Goal: Information Seeking & Learning: Understand process/instructions

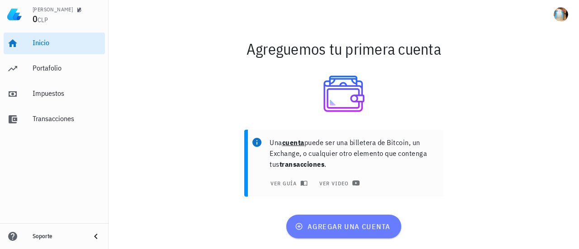
click at [358, 227] on span "agregar una cuenta" at bounding box center [344, 226] width 94 height 9
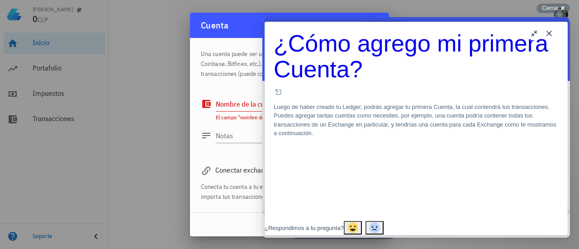
click at [550, 34] on button "Close" at bounding box center [549, 33] width 14 height 14
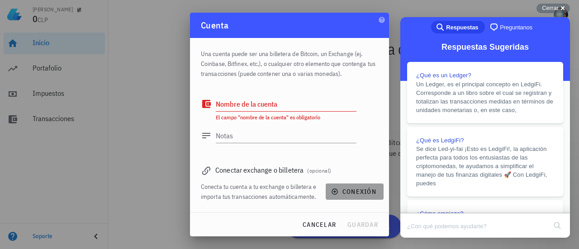
click at [355, 189] on span "conexión" at bounding box center [354, 192] width 43 height 8
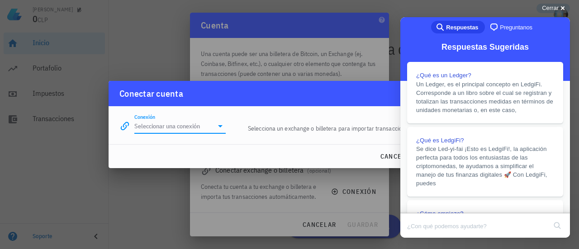
click at [163, 130] on input "Conexión" at bounding box center [173, 126] width 79 height 14
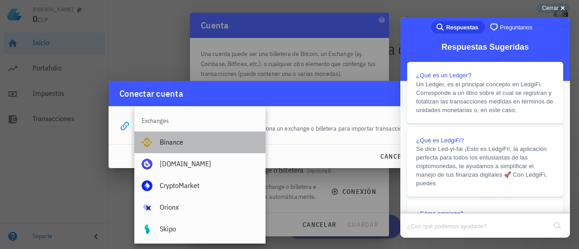
click at [175, 142] on div "Binance" at bounding box center [209, 142] width 99 height 9
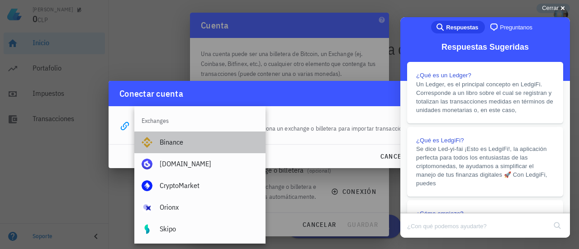
type input "Binance"
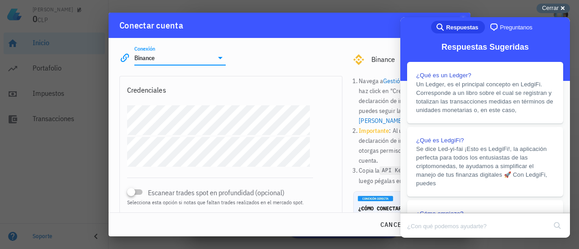
click at [555, 8] on span "Cerrar" at bounding box center [550, 8] width 17 height 7
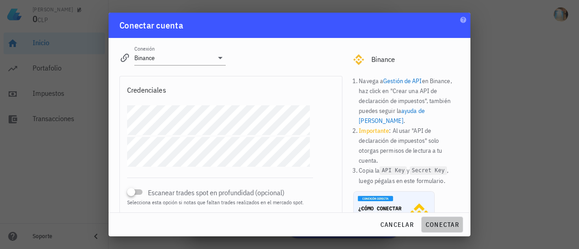
click at [450, 223] on span "conectar" at bounding box center [442, 225] width 34 height 8
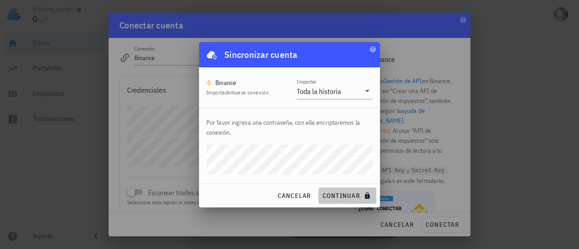
click at [350, 198] on span "continuar" at bounding box center [347, 196] width 51 height 8
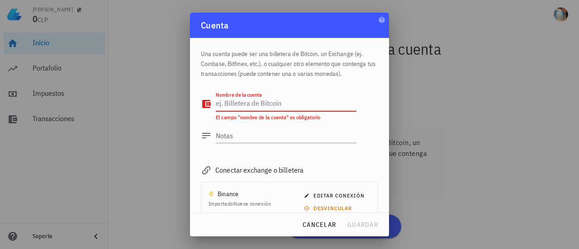
click at [295, 106] on textarea "Nombre de la cuenta" at bounding box center [286, 104] width 141 height 14
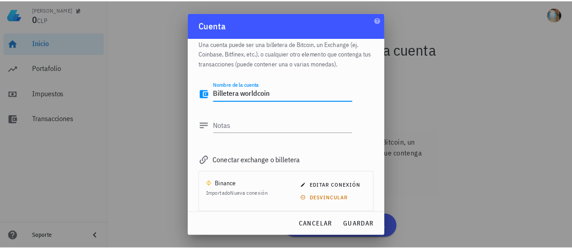
scroll to position [19, 0]
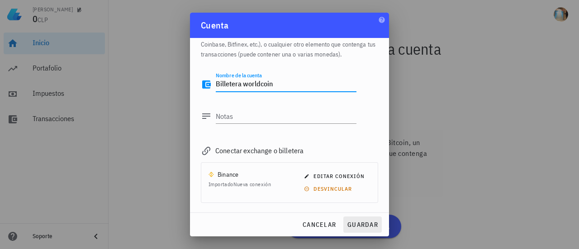
type textarea "Billetera worldcoin"
click at [370, 222] on span "guardar" at bounding box center [362, 225] width 31 height 8
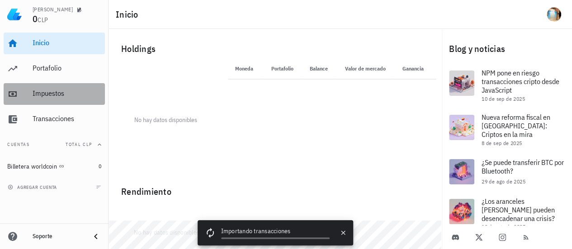
click at [69, 91] on div "Impuestos" at bounding box center [67, 93] width 69 height 9
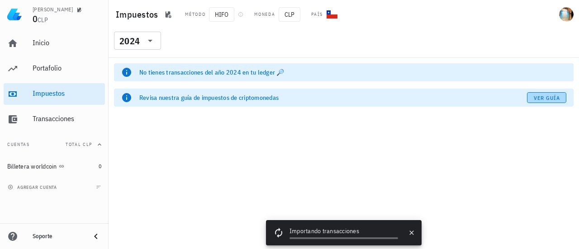
click at [554, 99] on span "Ver guía" at bounding box center [546, 98] width 27 height 7
click at [334, 228] on div "Importando transacciones" at bounding box center [343, 232] width 109 height 11
click at [133, 38] on div "2024" at bounding box center [129, 41] width 20 height 9
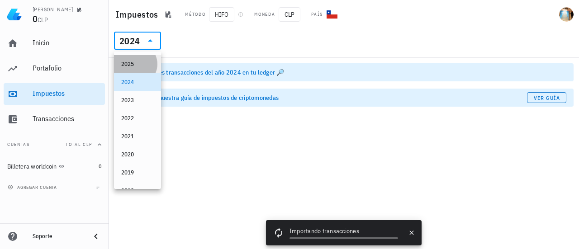
click at [142, 58] on div "2025" at bounding box center [137, 64] width 33 height 14
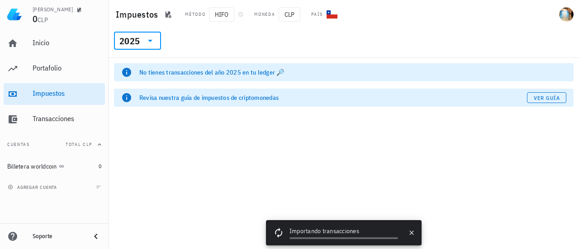
click at [143, 41] on div at bounding box center [149, 40] width 13 height 11
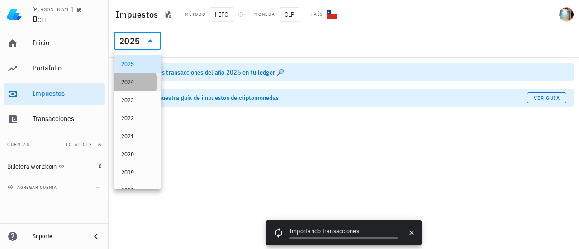
click at [141, 79] on div "2024" at bounding box center [137, 82] width 33 height 7
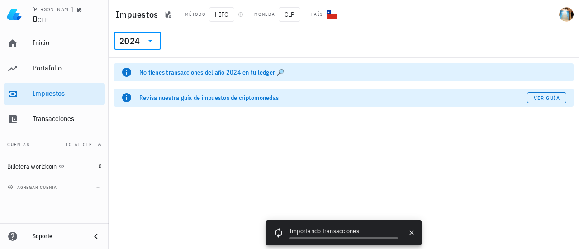
click at [329, 236] on div "Importando transacciones" at bounding box center [343, 232] width 109 height 11
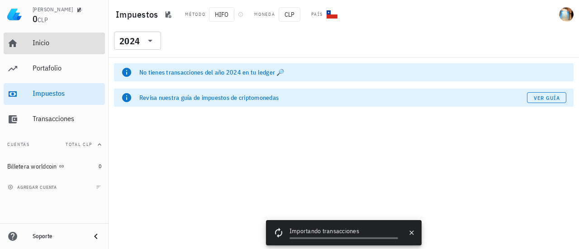
click at [39, 42] on div "Inicio" at bounding box center [67, 42] width 69 height 9
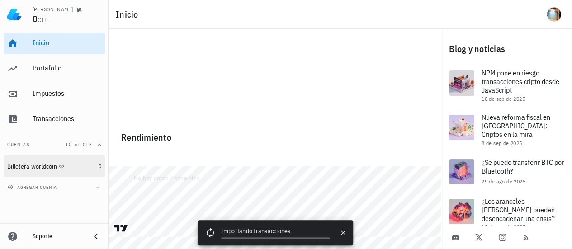
scroll to position [54, 0]
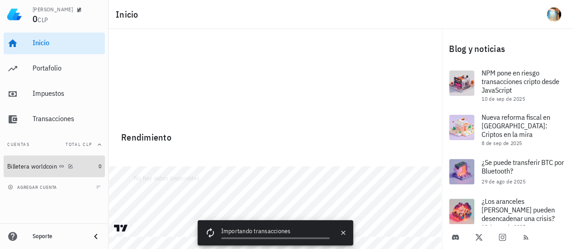
click at [33, 166] on div "Billetera worldcoin" at bounding box center [32, 167] width 50 height 8
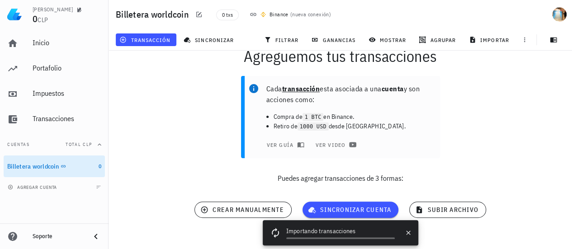
scroll to position [41, 0]
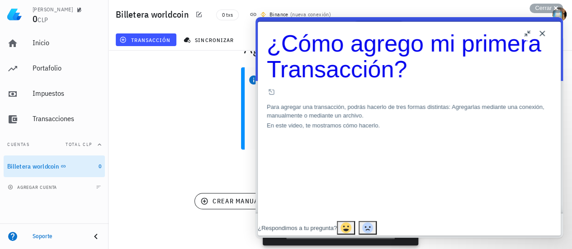
click at [545, 35] on button "Close" at bounding box center [542, 33] width 14 height 14
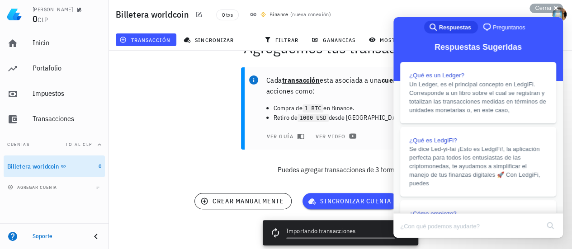
click at [380, 90] on p "Cada transacción esta asociada a una cuenta y son acciones como:" at bounding box center [349, 86] width 166 height 22
click at [546, 8] on span "Cerrar" at bounding box center [543, 8] width 17 height 7
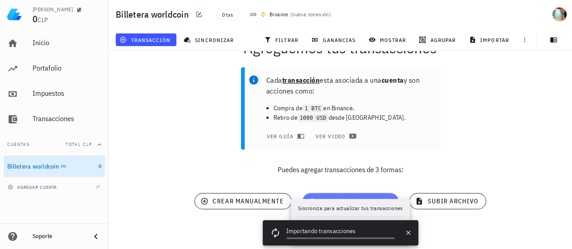
click at [368, 199] on span "sincronizar cuenta" at bounding box center [351, 201] width 82 height 8
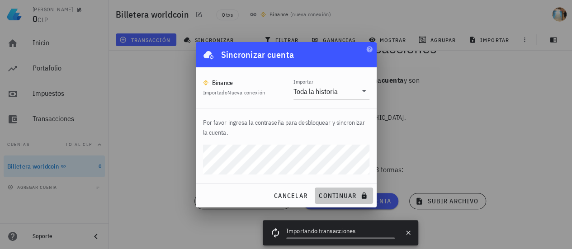
click at [338, 194] on span "continuar" at bounding box center [343, 196] width 51 height 8
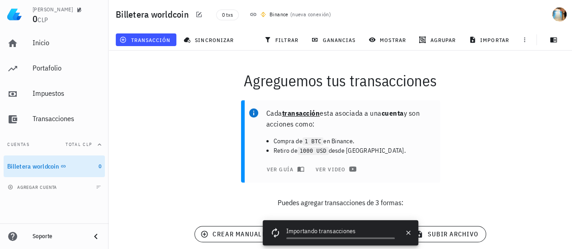
scroll to position [0, 0]
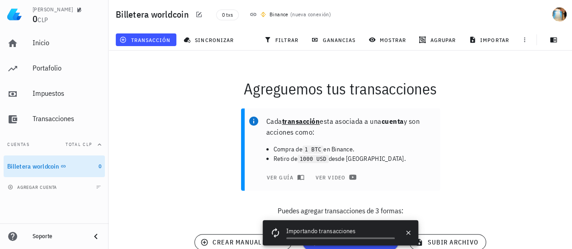
click at [206, 30] on div "transacción sincronizar filtrar ganancias mostrar [GEOGRAPHIC_DATA] importar" at bounding box center [340, 40] width 453 height 22
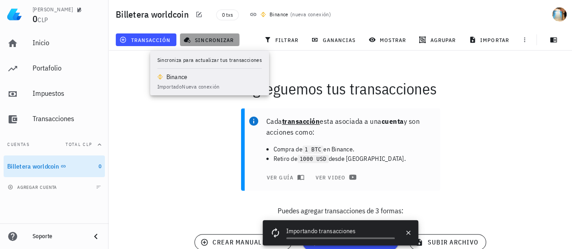
click at [213, 34] on button "sincronizar" at bounding box center [210, 39] width 60 height 13
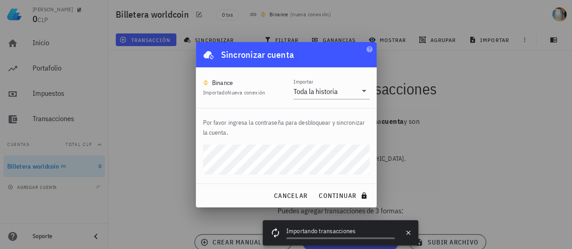
click at [492, 120] on div at bounding box center [286, 124] width 572 height 249
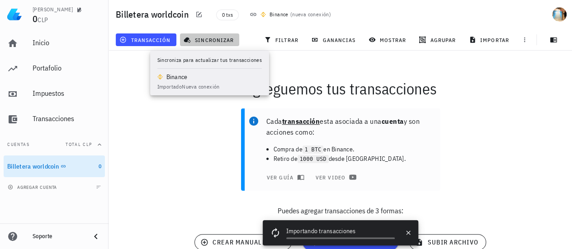
click at [229, 38] on span "sincronizar" at bounding box center [209, 39] width 48 height 7
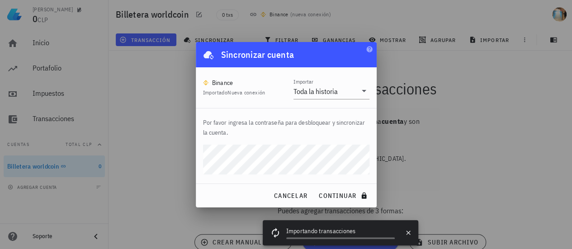
click at [463, 154] on div at bounding box center [286, 124] width 572 height 249
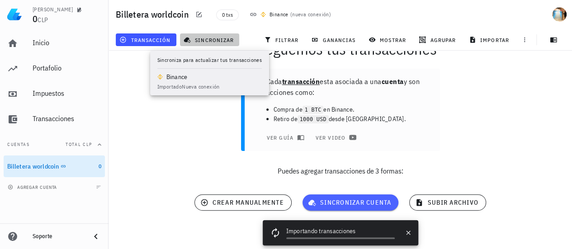
scroll to position [41, 0]
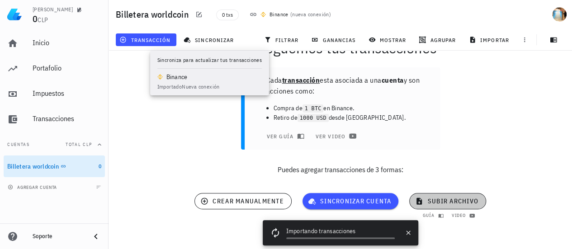
click at [450, 197] on button "subir archivo" at bounding box center [447, 201] width 76 height 16
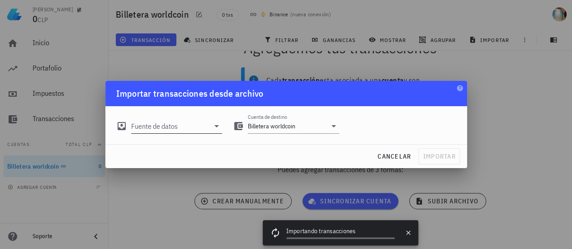
click at [210, 123] on div at bounding box center [215, 126] width 13 height 11
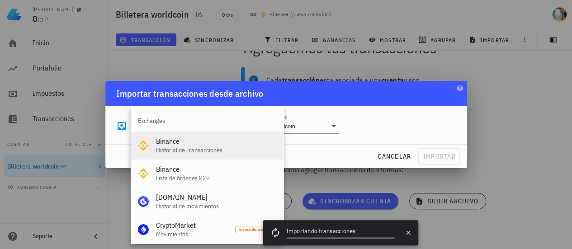
click at [244, 147] on div "Historial de Transacciones" at bounding box center [216, 151] width 120 height 8
type input "Binance"
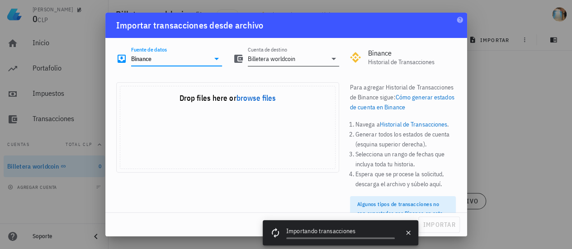
click at [303, 60] on input "Billetera worldcoin" at bounding box center [287, 59] width 79 height 14
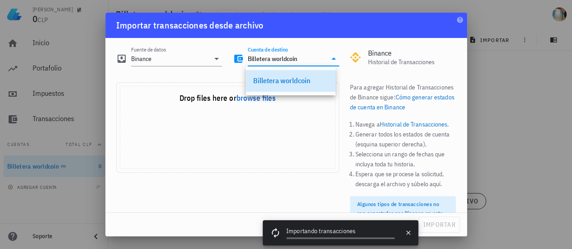
click at [310, 58] on input "Billetera worldcoin" at bounding box center [287, 59] width 79 height 14
click at [318, 141] on div "Uppy Dashboard" at bounding box center [227, 137] width 215 height 62
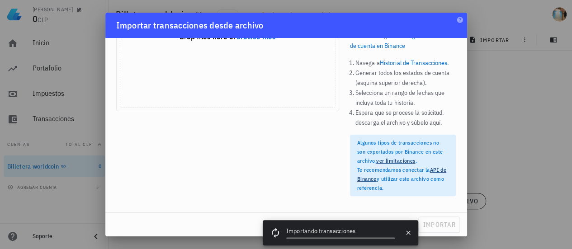
scroll to position [62, 0]
click at [517, 107] on div at bounding box center [286, 124] width 572 height 249
click at [85, 61] on div at bounding box center [286, 124] width 572 height 249
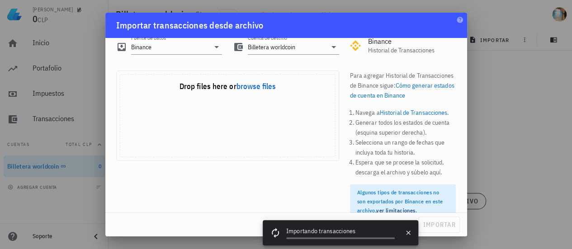
scroll to position [0, 0]
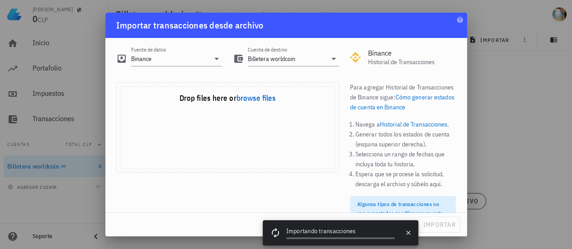
click at [493, 94] on div at bounding box center [286, 124] width 572 height 249
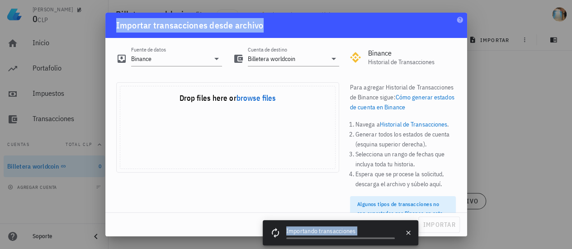
scroll to position [62, 0]
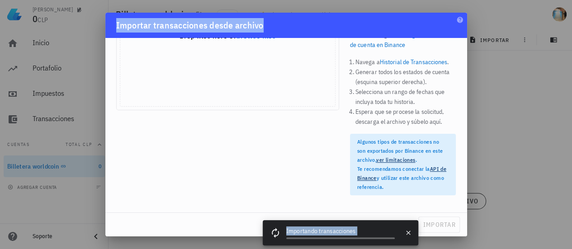
drag, startPoint x: 407, startPoint y: 19, endPoint x: 545, endPoint y: 235, distance: 256.9
click at [551, 244] on html "[PERSON_NAME] 0 CLP Inicio [GEOGRAPHIC_DATA] Impuestos [GEOGRAPHIC_DATA] Cuenta…" at bounding box center [286, 101] width 572 height 285
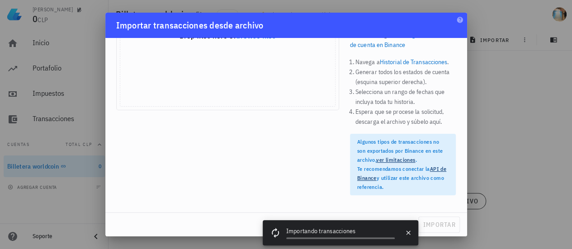
click at [523, 27] on div at bounding box center [286, 124] width 572 height 249
click at [52, 37] on div at bounding box center [286, 124] width 572 height 249
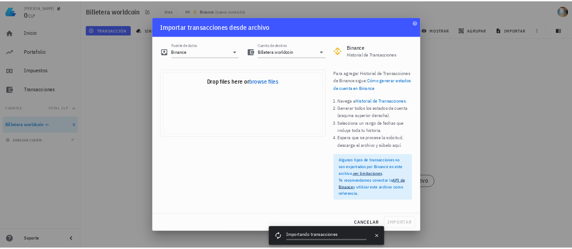
scroll to position [0, 0]
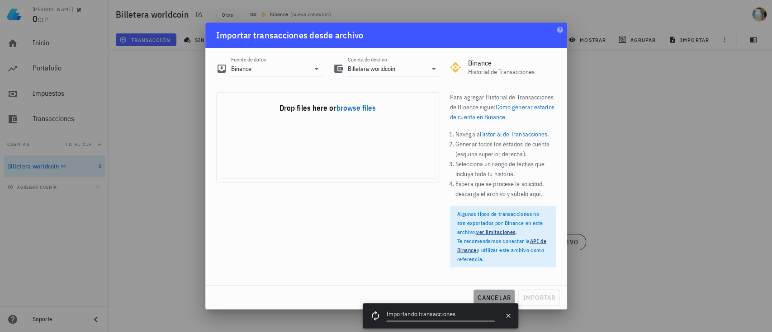
drag, startPoint x: 493, startPoint y: 295, endPoint x: 497, endPoint y: 288, distance: 8.1
click at [492, 249] on span "cancelar" at bounding box center [494, 298] width 34 height 8
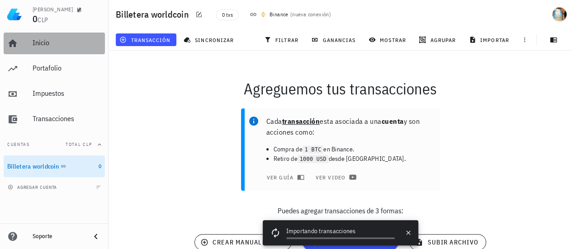
click at [54, 44] on div "Inicio" at bounding box center [67, 42] width 69 height 9
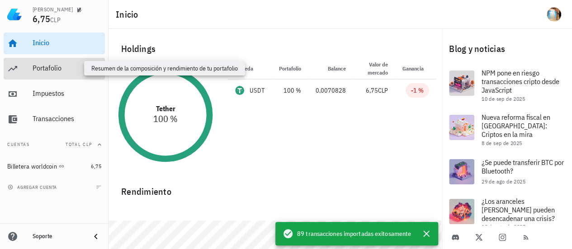
click at [49, 69] on div "Portafolio" at bounding box center [67, 68] width 69 height 9
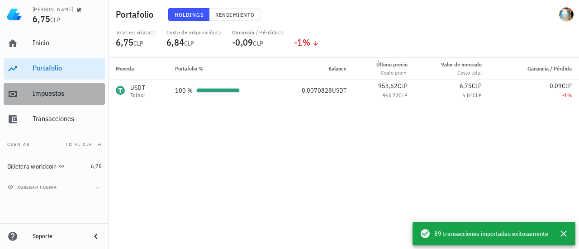
click at [62, 87] on div "Impuestos" at bounding box center [67, 94] width 69 height 20
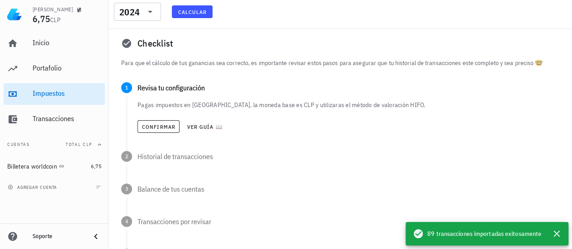
scroll to position [90, 0]
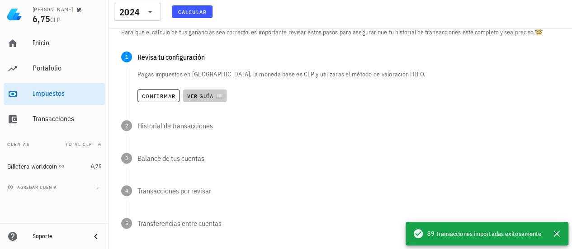
click at [208, 96] on span "Ver guía 📖" at bounding box center [205, 96] width 36 height 7
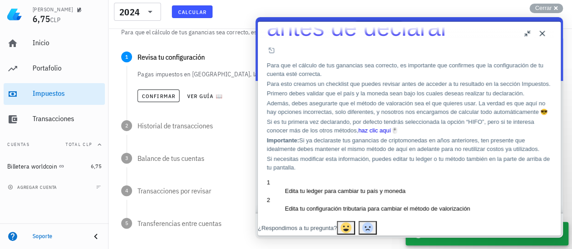
scroll to position [45, 0]
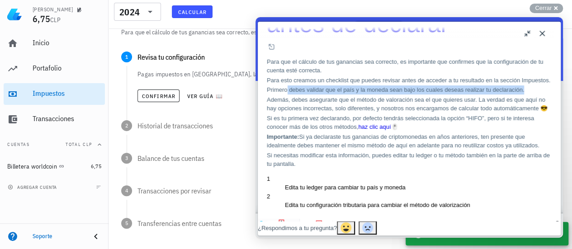
drag, startPoint x: 300, startPoint y: 101, endPoint x: 516, endPoint y: 109, distance: 216.8
click at [516, 95] on p "Primero debes validar que el país y la moneda sean bajo los cuales deseas reali…" at bounding box center [409, 89] width 285 height 9
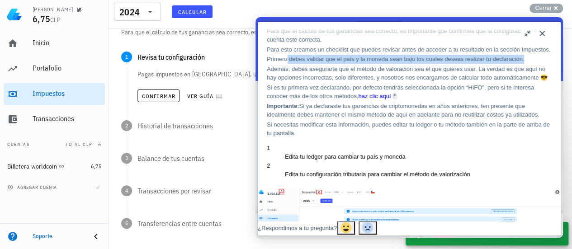
scroll to position [90, 0]
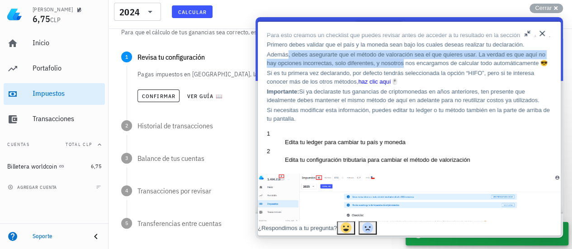
drag, startPoint x: 339, startPoint y: 87, endPoint x: 533, endPoint y: 95, distance: 194.2
click at [533, 68] on p "Además, debes asegurarte que el método de valoración sea el que quieres usar. L…" at bounding box center [409, 59] width 285 height 18
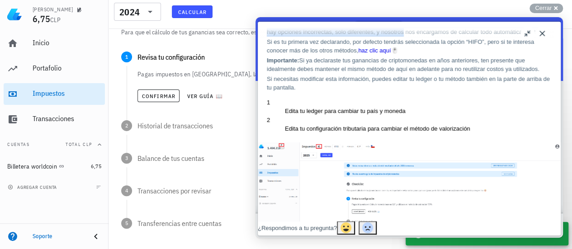
scroll to position [136, 0]
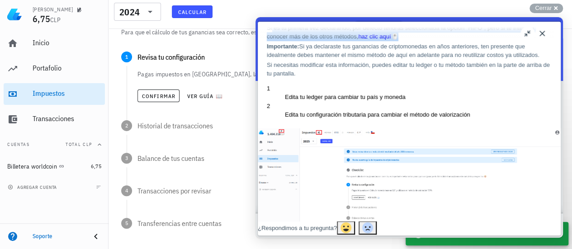
drag, startPoint x: 286, startPoint y: 86, endPoint x: 522, endPoint y: 96, distance: 236.3
click at [522, 41] on p "Si es tu primera vez declarando, por defecto tendrás seleccionada la opción “HI…" at bounding box center [409, 33] width 285 height 18
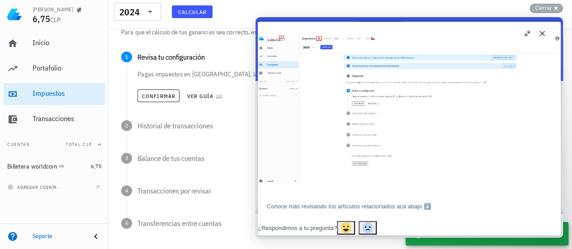
scroll to position [271, 0]
drag, startPoint x: 330, startPoint y: 57, endPoint x: 522, endPoint y: 102, distance: 197.7
click at [522, 102] on div "Para que el cálculo de tus ganancias sea correcto, es importante que confirmes …" at bounding box center [409, 42] width 285 height 338
click at [543, 36] on button "Close" at bounding box center [542, 33] width 14 height 14
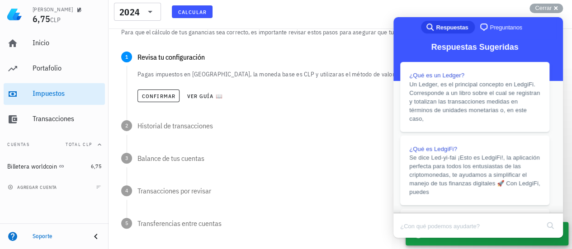
scroll to position [328, 0]
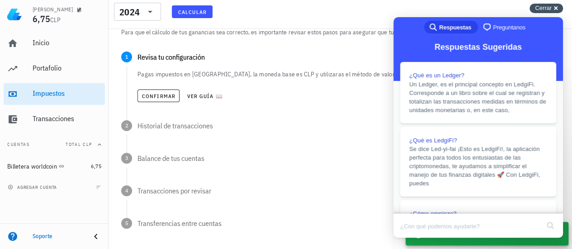
click at [548, 9] on span "Cerrar" at bounding box center [543, 8] width 17 height 7
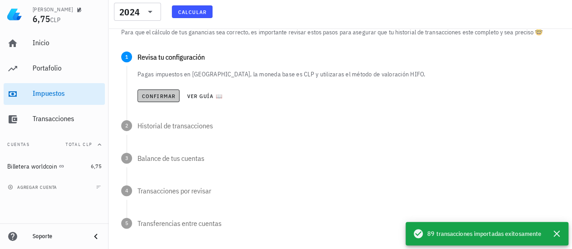
click at [157, 99] on span "Confirmar" at bounding box center [159, 96] width 34 height 7
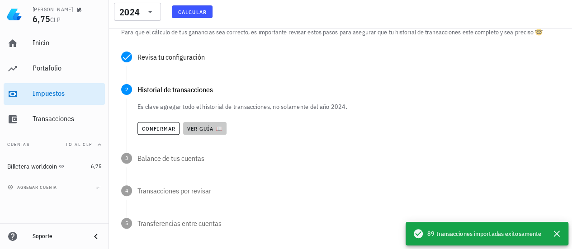
click at [205, 124] on button "Ver guía 📖" at bounding box center [204, 128] width 43 height 13
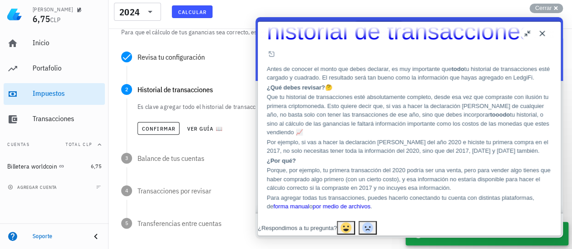
scroll to position [203, 0]
click at [544, 35] on button "Close" at bounding box center [542, 33] width 14 height 14
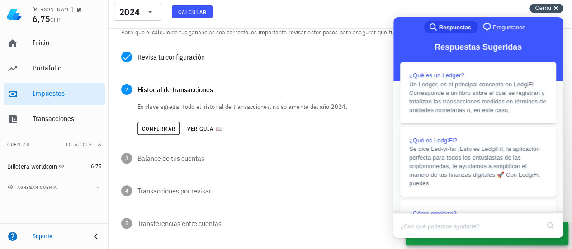
click at [549, 9] on span "Cerrar" at bounding box center [543, 8] width 17 height 7
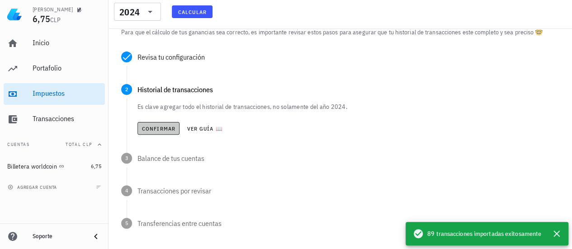
click at [168, 128] on span "Confirmar" at bounding box center [159, 128] width 34 height 7
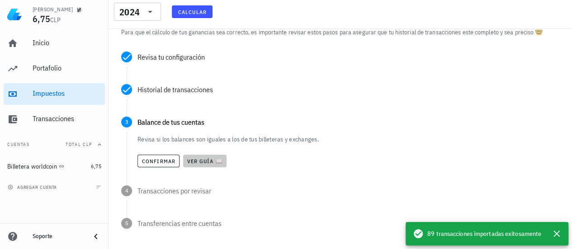
click at [195, 163] on span "Ver guía 📖" at bounding box center [205, 161] width 36 height 7
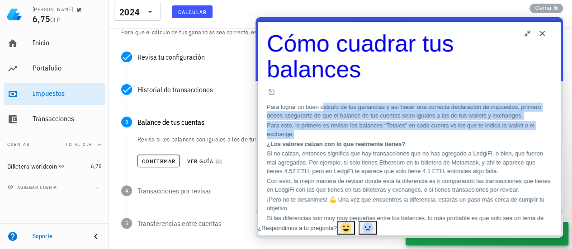
drag, startPoint x: 362, startPoint y: 67, endPoint x: 532, endPoint y: 120, distance: 178.2
click at [532, 120] on div "Para lograr un buen cálculo de tus ganancias y así hacer una correcta declaraci…" at bounding box center [409, 176] width 285 height 147
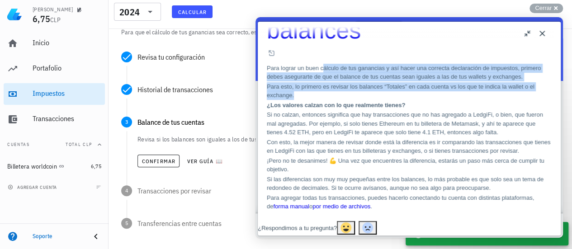
scroll to position [90, 0]
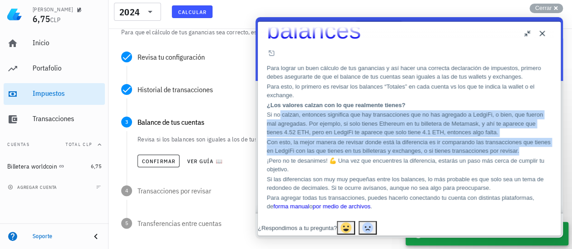
drag, startPoint x: 293, startPoint y: 68, endPoint x: 523, endPoint y: 152, distance: 245.2
click at [523, 152] on div "Para lograr un buen cálculo de tus ganancias y así hacer una correcta declaraci…" at bounding box center [409, 137] width 285 height 147
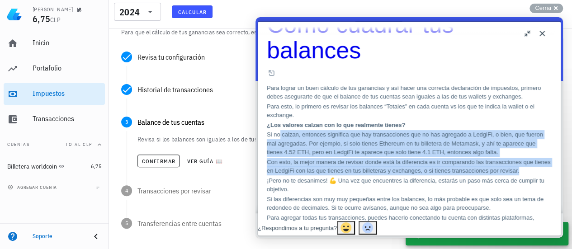
scroll to position [0, 0]
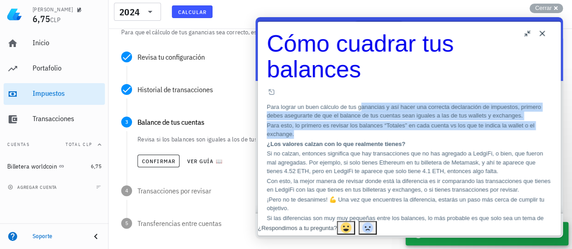
drag, startPoint x: 389, startPoint y: 66, endPoint x: 498, endPoint y: 112, distance: 118.8
click at [522, 119] on div "Para lograr un buen cálculo de tus ganancias y así hacer una correcta declaraci…" at bounding box center [409, 176] width 285 height 147
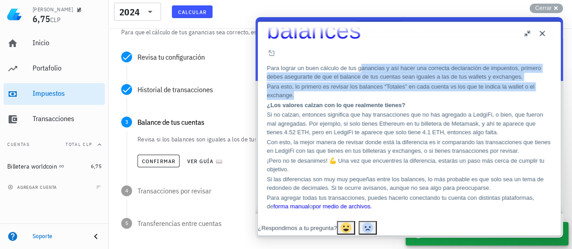
scroll to position [90, 0]
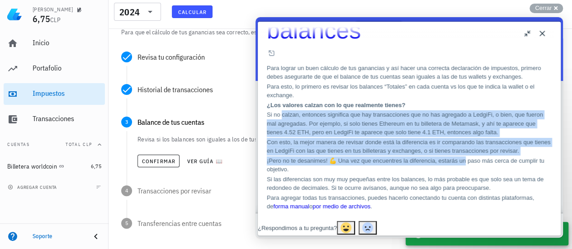
drag, startPoint x: 295, startPoint y: 72, endPoint x: 512, endPoint y: 158, distance: 233.6
click at [517, 166] on div "Para lograr un buen cálculo de tus ganancias y así hacer una correcta declaraci…" at bounding box center [409, 137] width 285 height 147
click at [542, 32] on button "Close" at bounding box center [542, 33] width 14 height 14
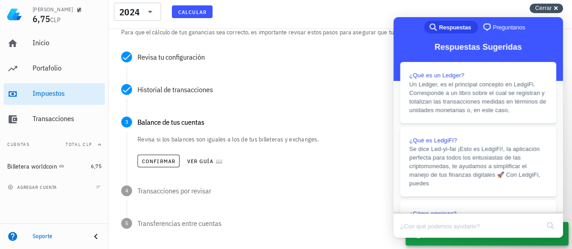
drag, startPoint x: 545, startPoint y: 5, endPoint x: 531, endPoint y: 9, distance: 14.9
click at [545, 5] on span "Cerrar" at bounding box center [543, 8] width 17 height 7
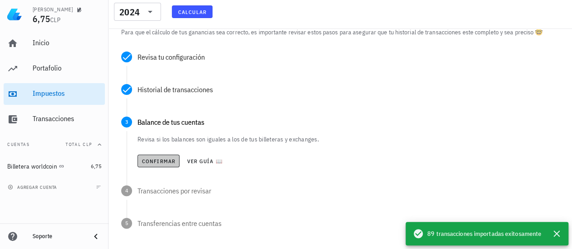
click at [171, 160] on span "Confirmar" at bounding box center [159, 161] width 34 height 7
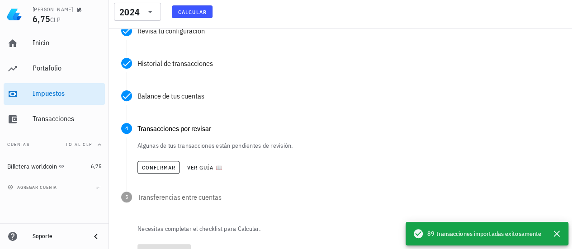
scroll to position [158, 0]
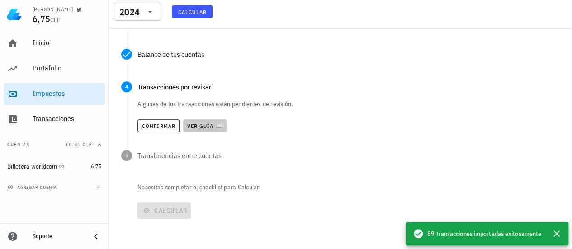
click at [211, 127] on span "Ver guía 📖" at bounding box center [205, 126] width 36 height 7
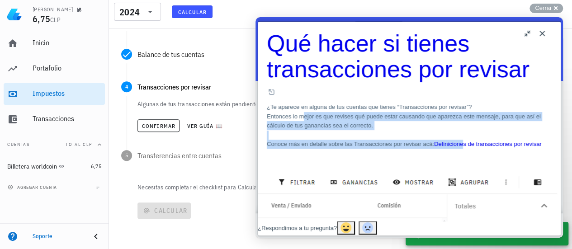
drag, startPoint x: 319, startPoint y: 102, endPoint x: 513, endPoint y: 136, distance: 197.4
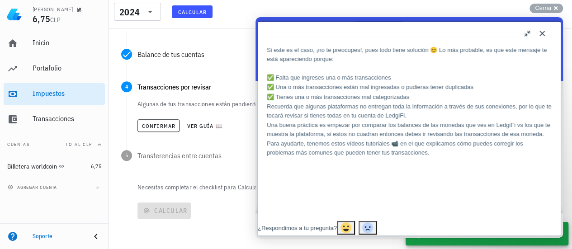
scroll to position [362, 0]
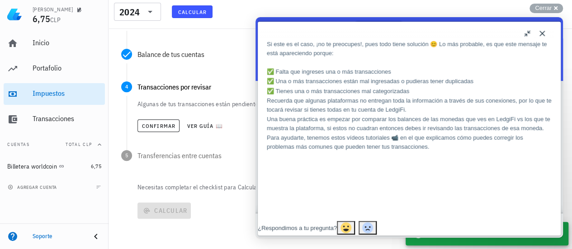
click at [545, 31] on button "Close" at bounding box center [542, 33] width 14 height 14
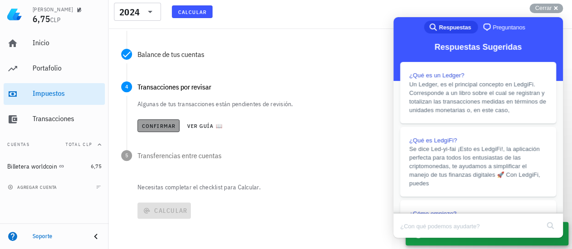
click at [160, 125] on span "Confirmar" at bounding box center [159, 126] width 34 height 7
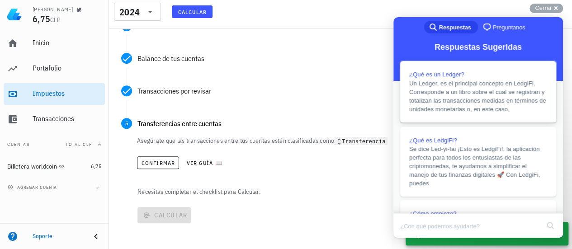
scroll to position [158, 0]
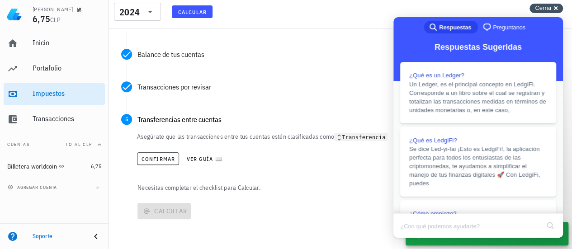
click at [545, 9] on span "Cerrar" at bounding box center [543, 8] width 17 height 7
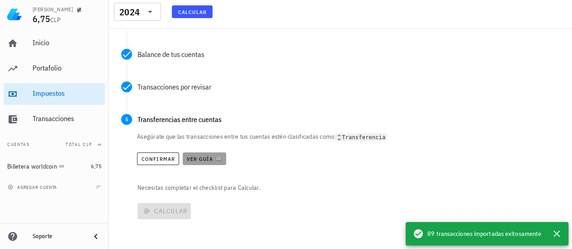
click at [196, 158] on span "Ver guía 📖" at bounding box center [204, 159] width 36 height 7
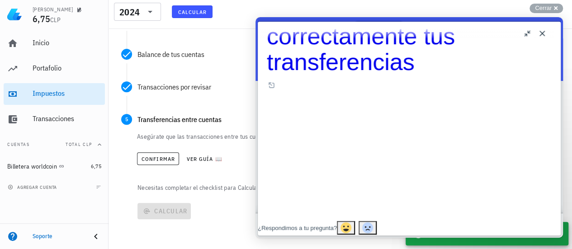
scroll to position [45, 0]
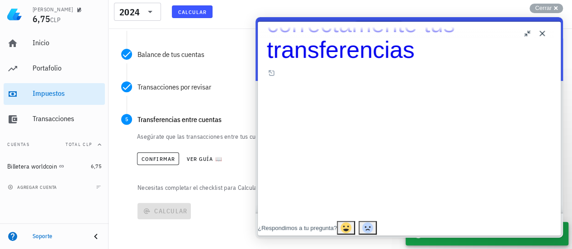
click at [526, 33] on button "u" at bounding box center [528, 33] width 14 height 14
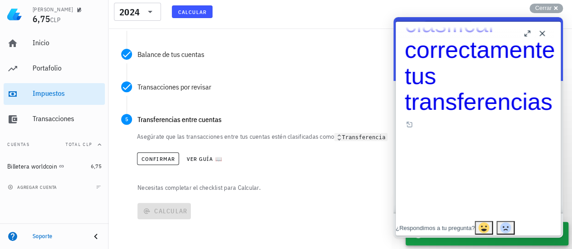
click at [530, 33] on button "b" at bounding box center [528, 33] width 14 height 14
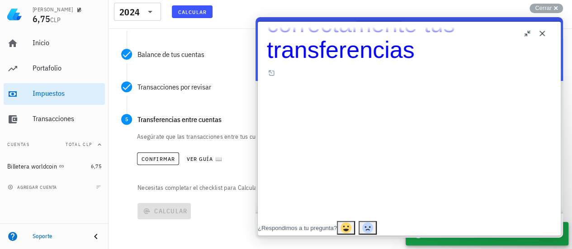
click at [535, 35] on button "u" at bounding box center [528, 33] width 14 height 14
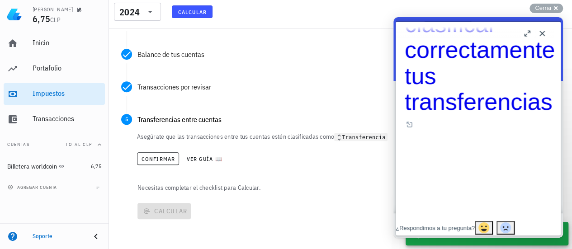
drag, startPoint x: 547, startPoint y: 33, endPoint x: 890, endPoint y: 25, distance: 342.9
click at [547, 33] on button "Close" at bounding box center [542, 33] width 14 height 14
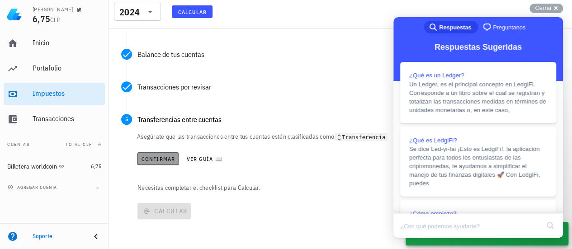
click at [152, 154] on button "Confirmar" at bounding box center [158, 158] width 42 height 13
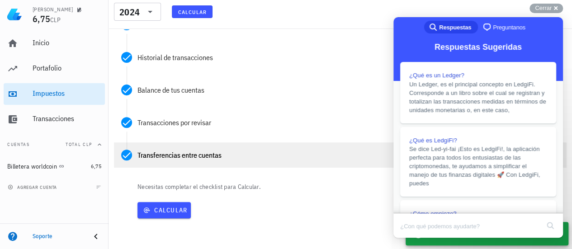
scroll to position [122, 0]
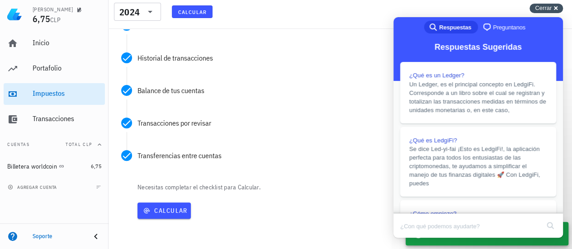
click at [542, 9] on span "Cerrar" at bounding box center [543, 8] width 17 height 7
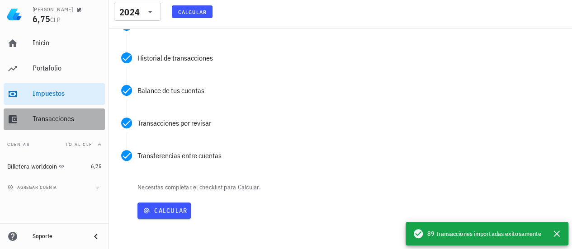
click at [66, 118] on div "Transacciones" at bounding box center [67, 118] width 69 height 9
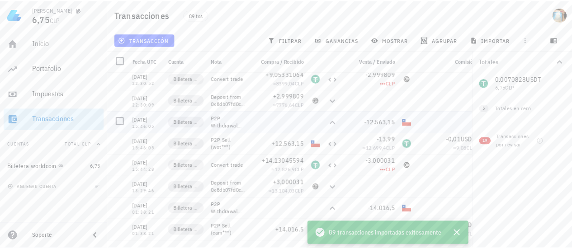
scroll to position [1131, 0]
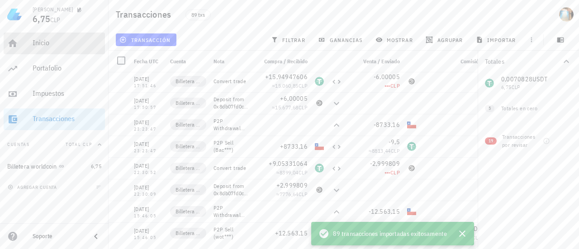
click at [77, 41] on div "Inicio" at bounding box center [67, 42] width 69 height 9
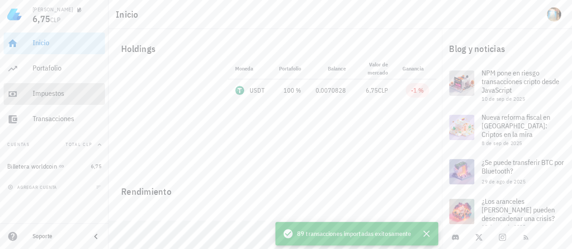
click at [68, 95] on div "Impuestos" at bounding box center [67, 93] width 69 height 9
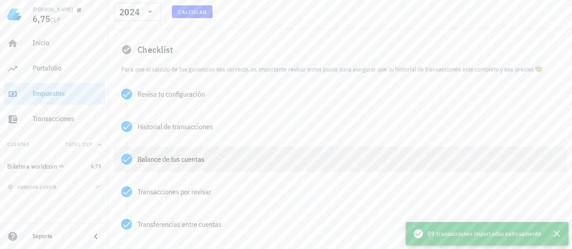
scroll to position [122, 0]
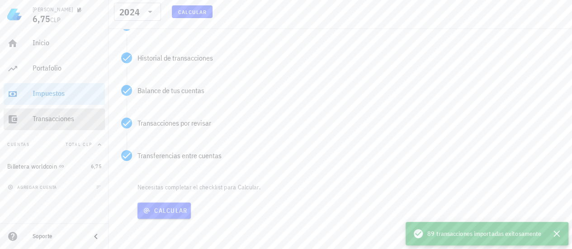
click at [80, 119] on div "Transacciones" at bounding box center [67, 118] width 69 height 9
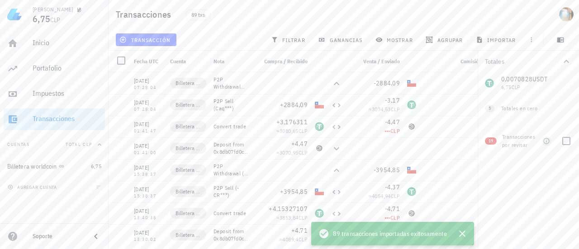
click at [549, 142] on icon "button" at bounding box center [546, 140] width 7 height 7
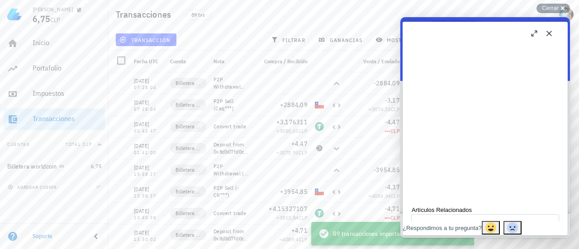
scroll to position [633, 0]
click at [554, 35] on button "Close" at bounding box center [549, 33] width 14 height 14
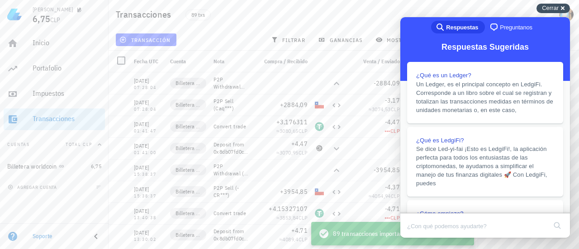
click at [541, 7] on div "Cerrar cross-small" at bounding box center [552, 8] width 33 height 9
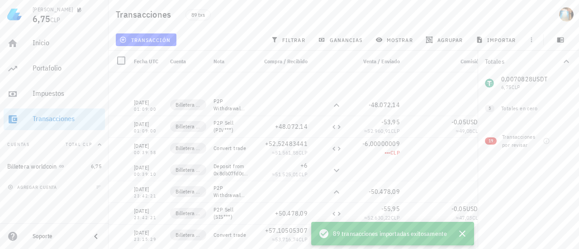
scroll to position [1762, 0]
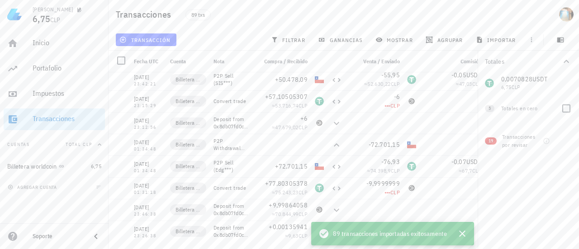
click at [492, 110] on span "5" at bounding box center [489, 108] width 9 height 7
click at [513, 105] on div "Totales en cero" at bounding box center [527, 108] width 52 height 8
click at [464, 231] on icon "button" at bounding box center [462, 233] width 11 height 11
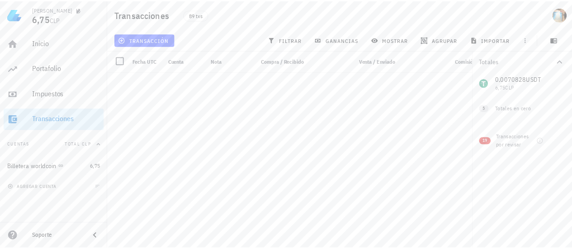
scroll to position [0, 0]
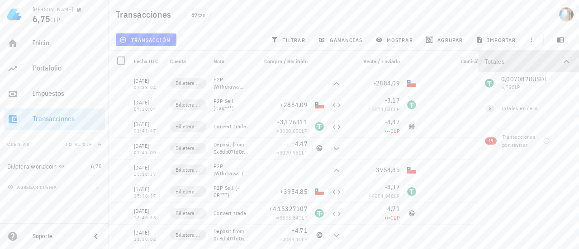
click at [565, 61] on icon "button" at bounding box center [566, 61] width 5 height 3
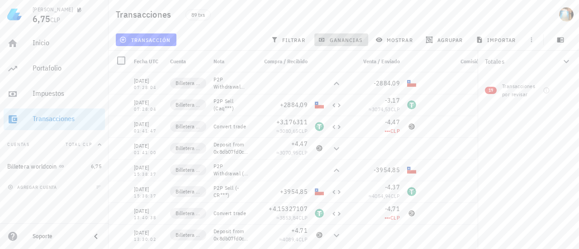
click at [347, 40] on span "ganancias" at bounding box center [341, 39] width 43 height 7
click at [347, 41] on span "ganancias" at bounding box center [341, 39] width 43 height 7
click at [291, 33] on button "filtrar" at bounding box center [288, 39] width 43 height 13
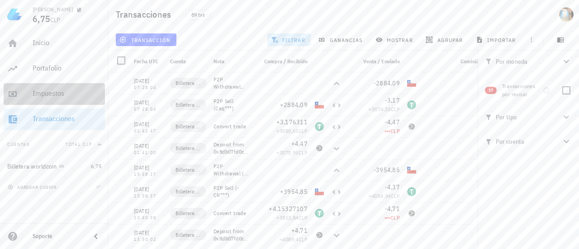
click at [66, 95] on div "Impuestos" at bounding box center [67, 93] width 69 height 9
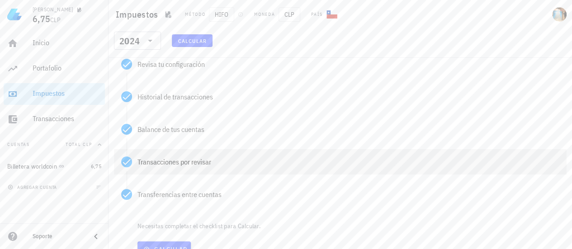
scroll to position [122, 0]
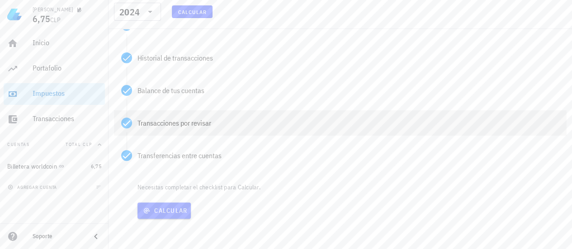
click at [168, 126] on div "Transacciones por revisar" at bounding box center [348, 122] width 422 height 7
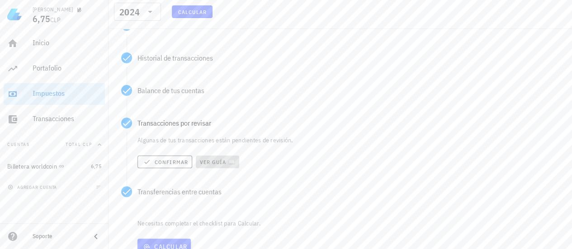
click at [213, 166] on button "Ver guía 📖" at bounding box center [217, 162] width 43 height 13
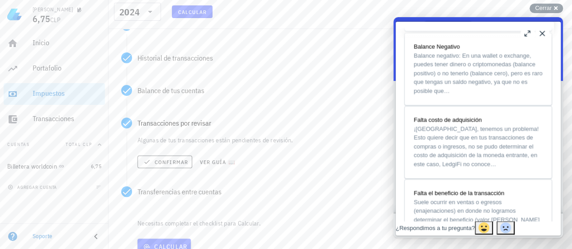
scroll to position [950, 0]
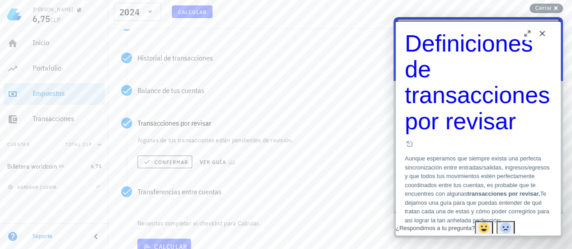
scroll to position [45, 0]
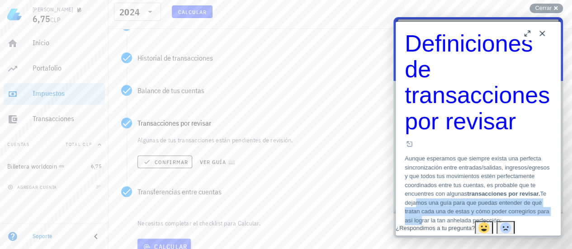
drag, startPoint x: 459, startPoint y: 96, endPoint x: 525, endPoint y: 113, distance: 68.6
click at [525, 154] on p "Aunque esperamos que siempre exista una perfecta sincronización entre entradas/…" at bounding box center [478, 189] width 147 height 71
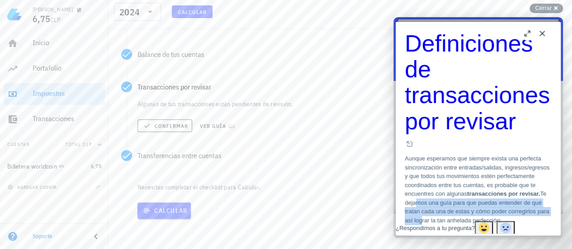
scroll to position [317, 0]
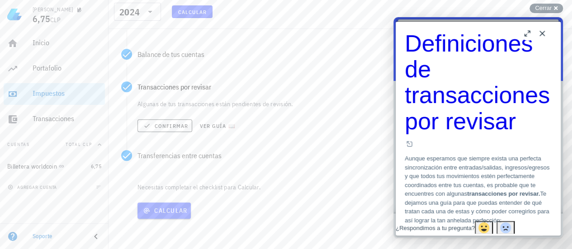
drag, startPoint x: 450, startPoint y: 84, endPoint x: 529, endPoint y: 137, distance: 95.1
drag, startPoint x: 60, startPoint y: 118, endPoint x: 255, endPoint y: 3, distance: 226.6
click at [60, 118] on div "Transacciones" at bounding box center [67, 118] width 69 height 9
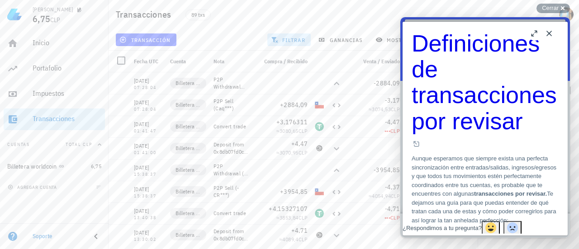
click at [552, 36] on button "Close" at bounding box center [549, 33] width 14 height 14
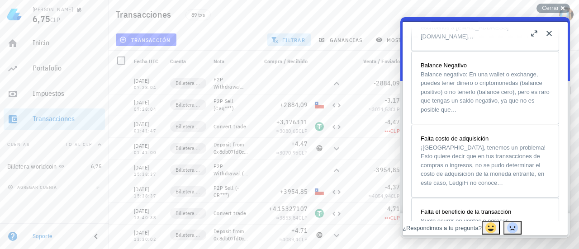
click at [552, 37] on button "Close" at bounding box center [549, 33] width 14 height 14
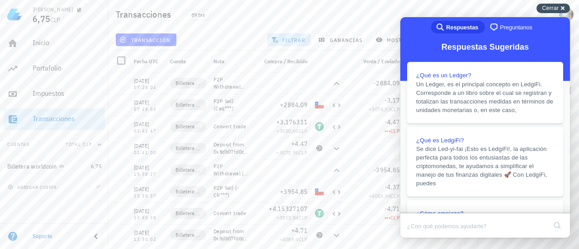
click at [549, 9] on span "Cerrar" at bounding box center [550, 8] width 17 height 7
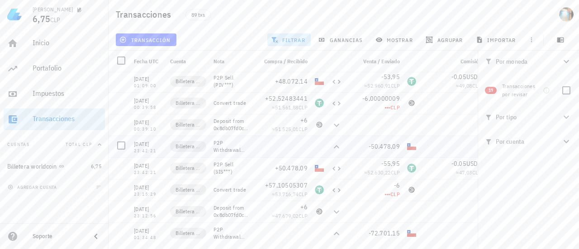
scroll to position [1762, 0]
